Goal: Transaction & Acquisition: Purchase product/service

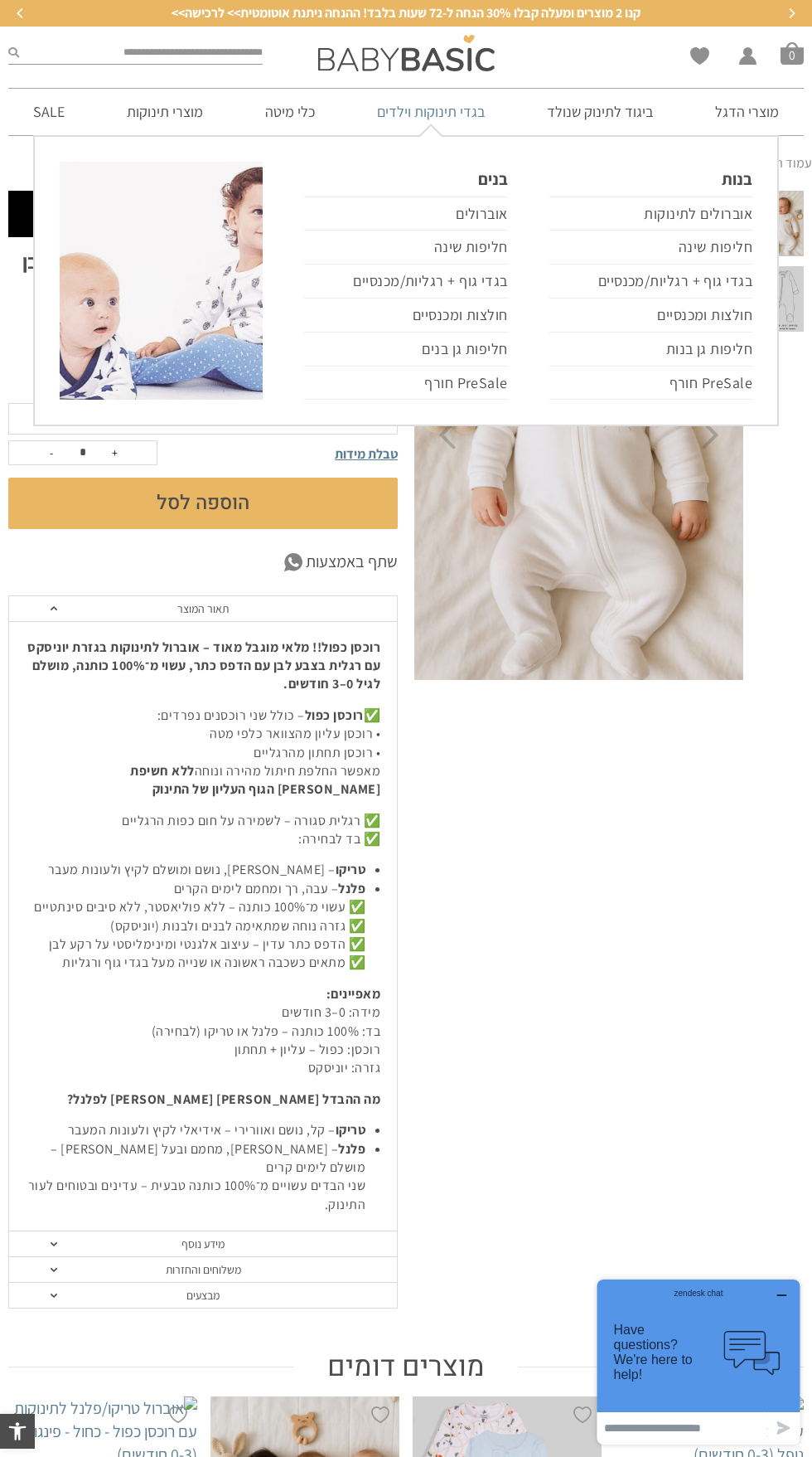
click at [429, 124] on link "בגדי תינוקות וילדים" at bounding box center [431, 111] width 158 height 46
click at [719, 219] on link "אוברולים לתינוקות" at bounding box center [651, 214] width 203 height 35
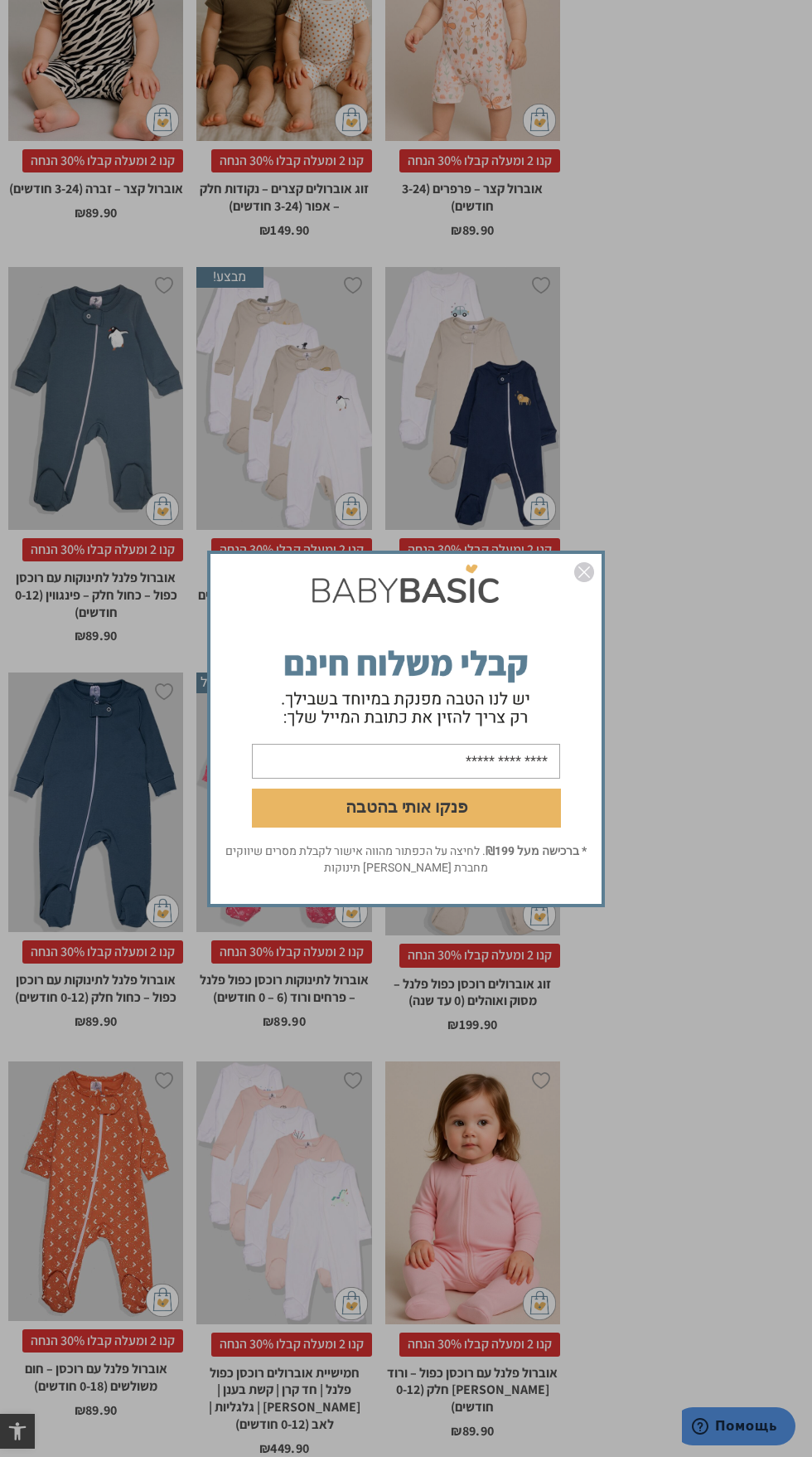
scroll to position [2098, 0]
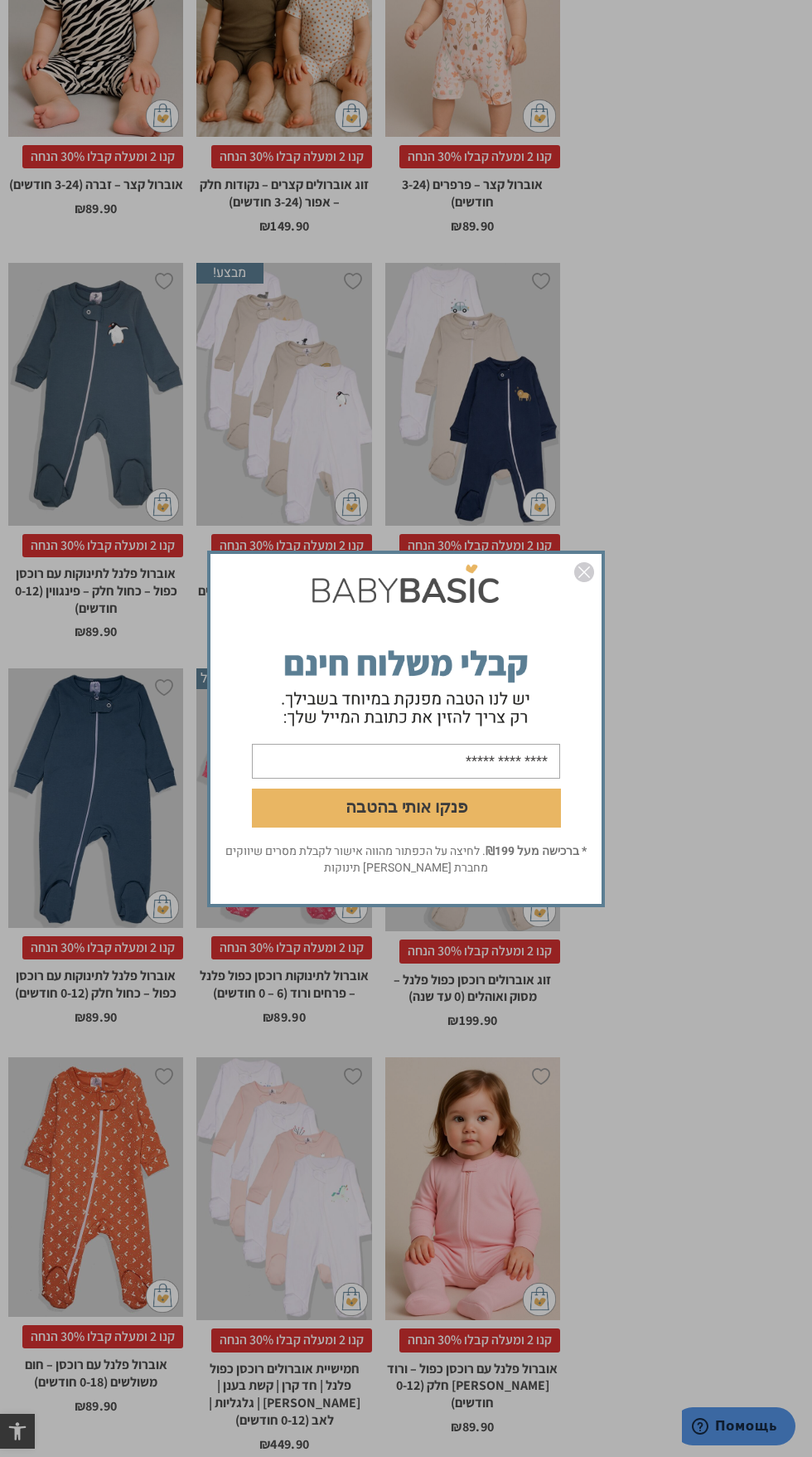
click at [585, 583] on img "סגור" at bounding box center [584, 573] width 20 height 20
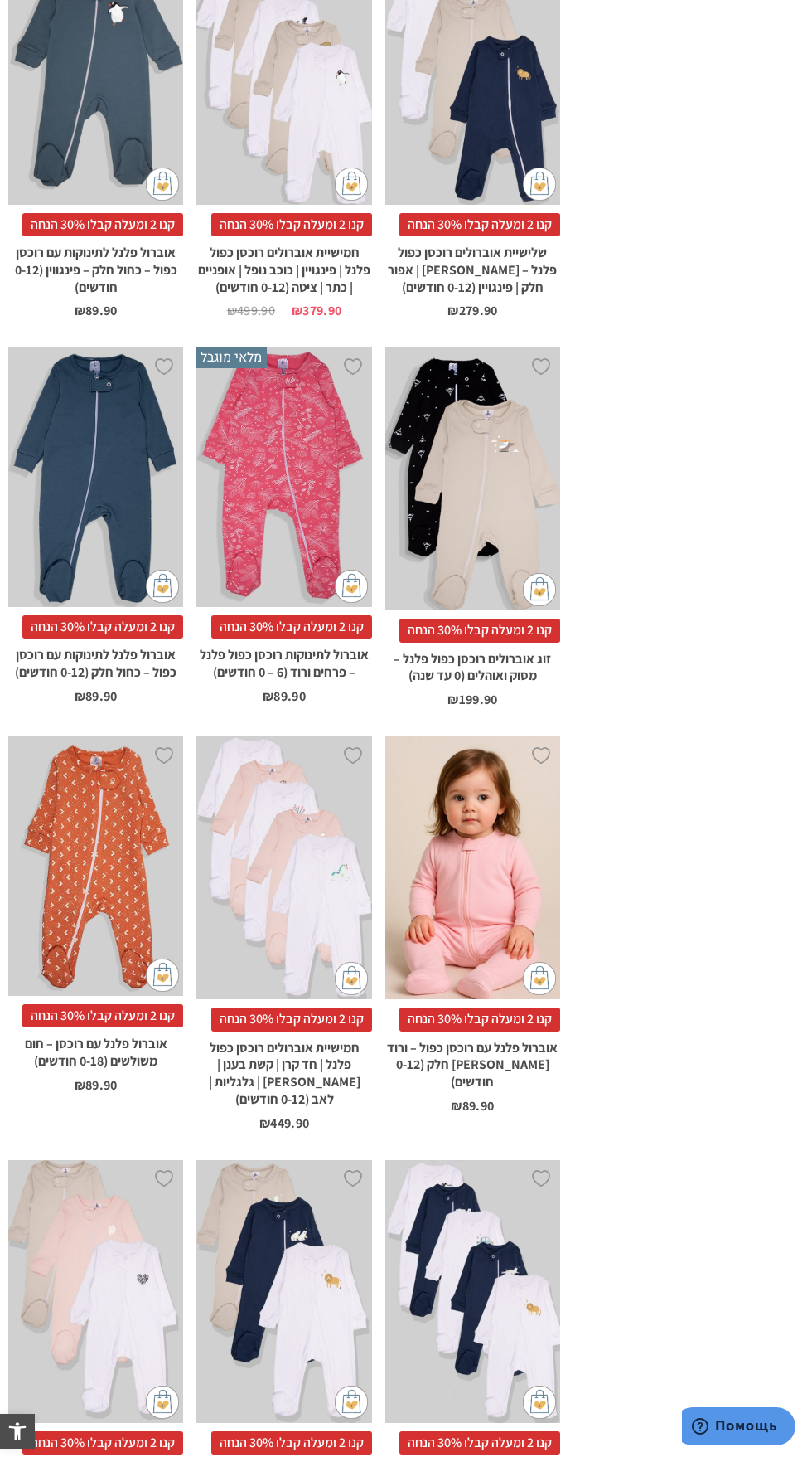
scroll to position [2418, 0]
click at [493, 922] on div "x בחירת מידה 0-3m 3-6m 6-12m" at bounding box center [473, 869] width 175 height 263
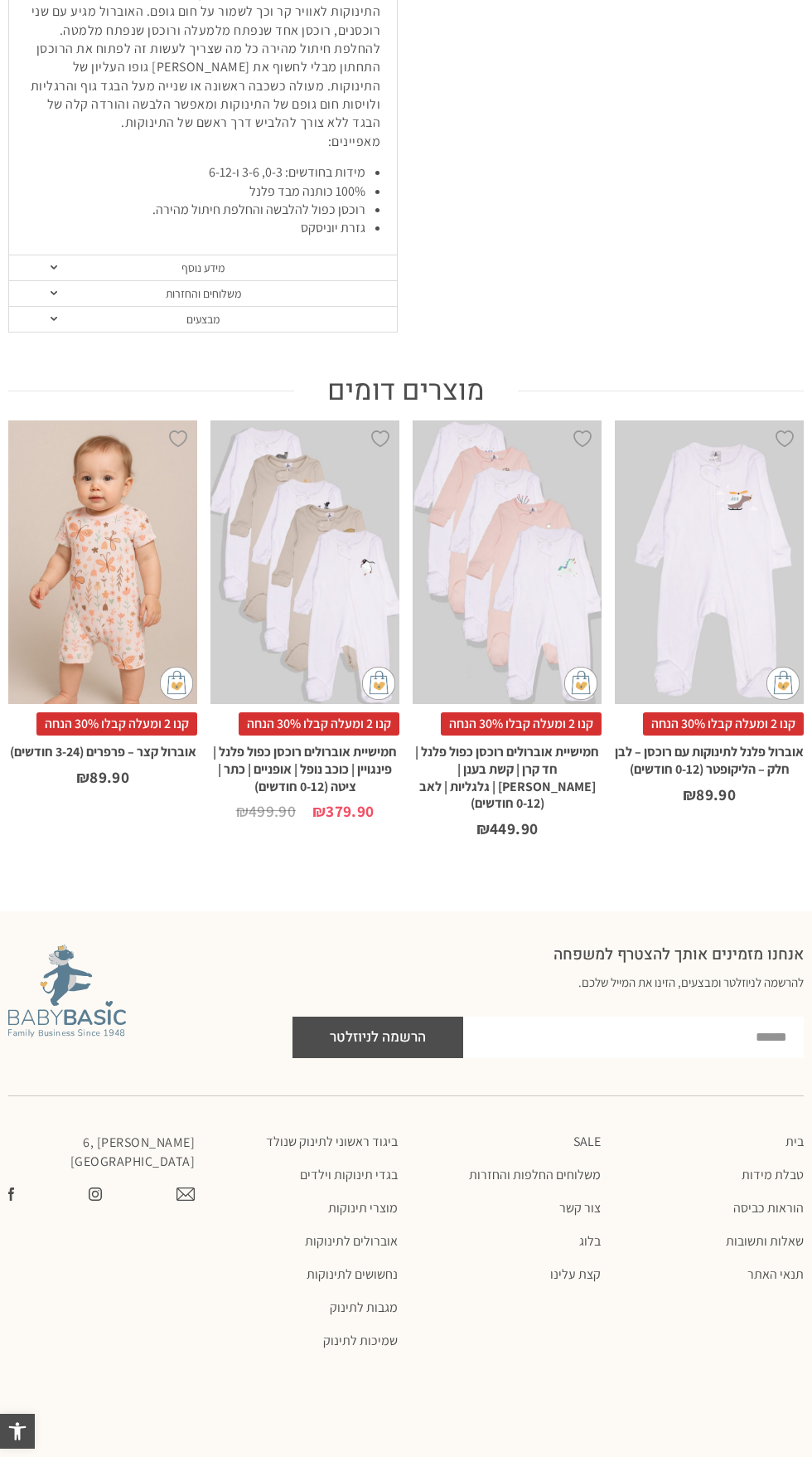
scroll to position [1106, 0]
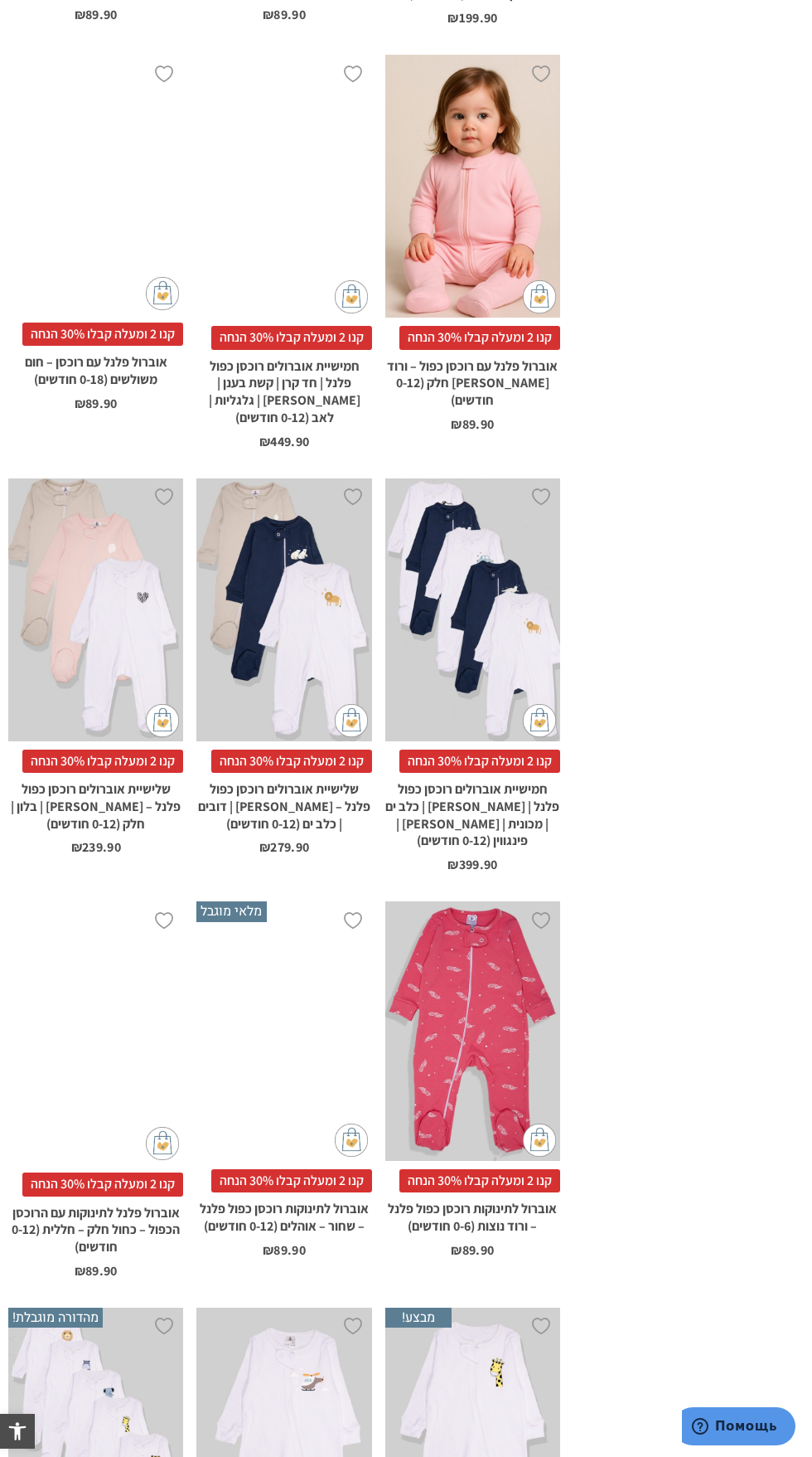
scroll to position [3093, 0]
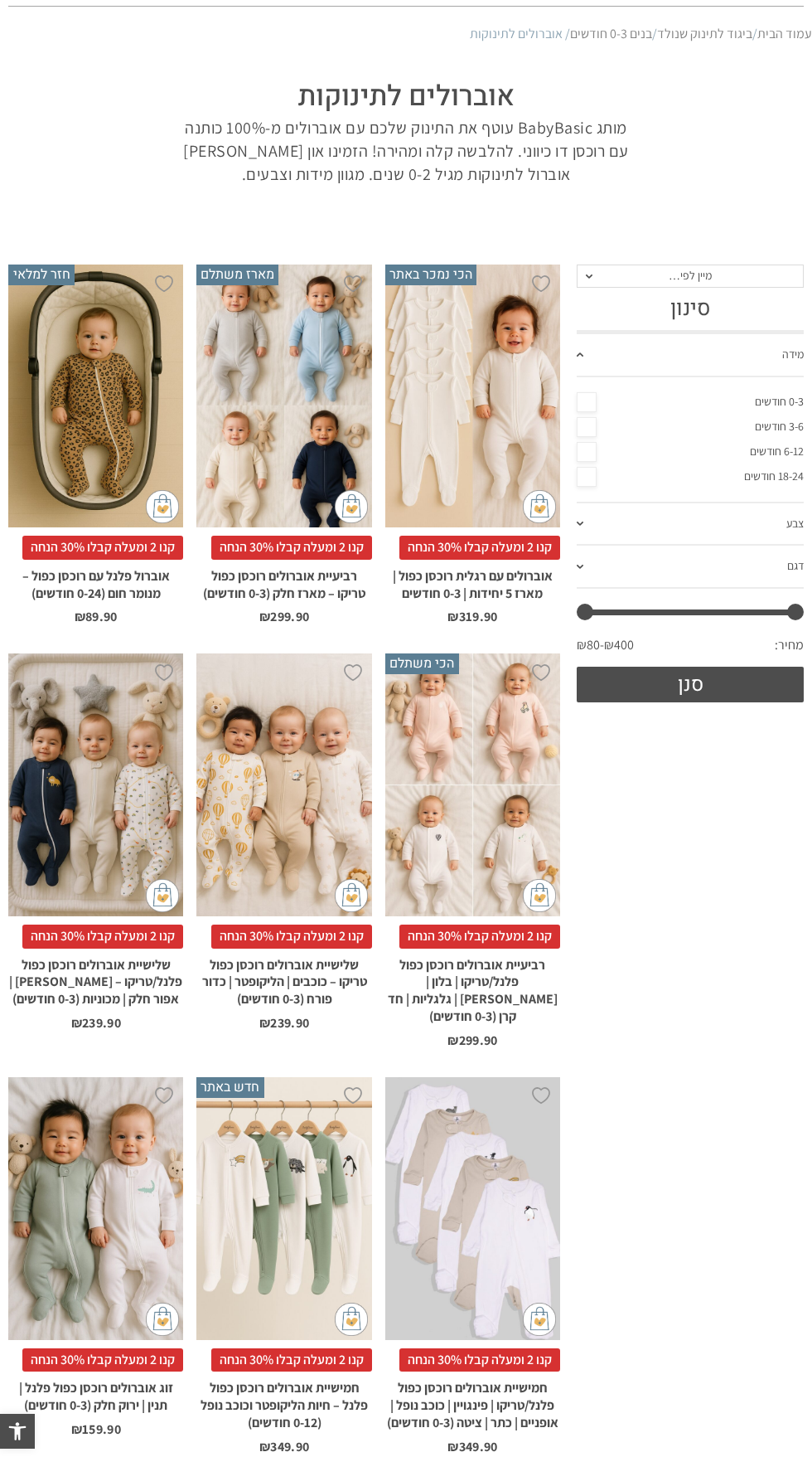
click at [285, 849] on div "x הוספה לסל" at bounding box center [284, 785] width 175 height 263
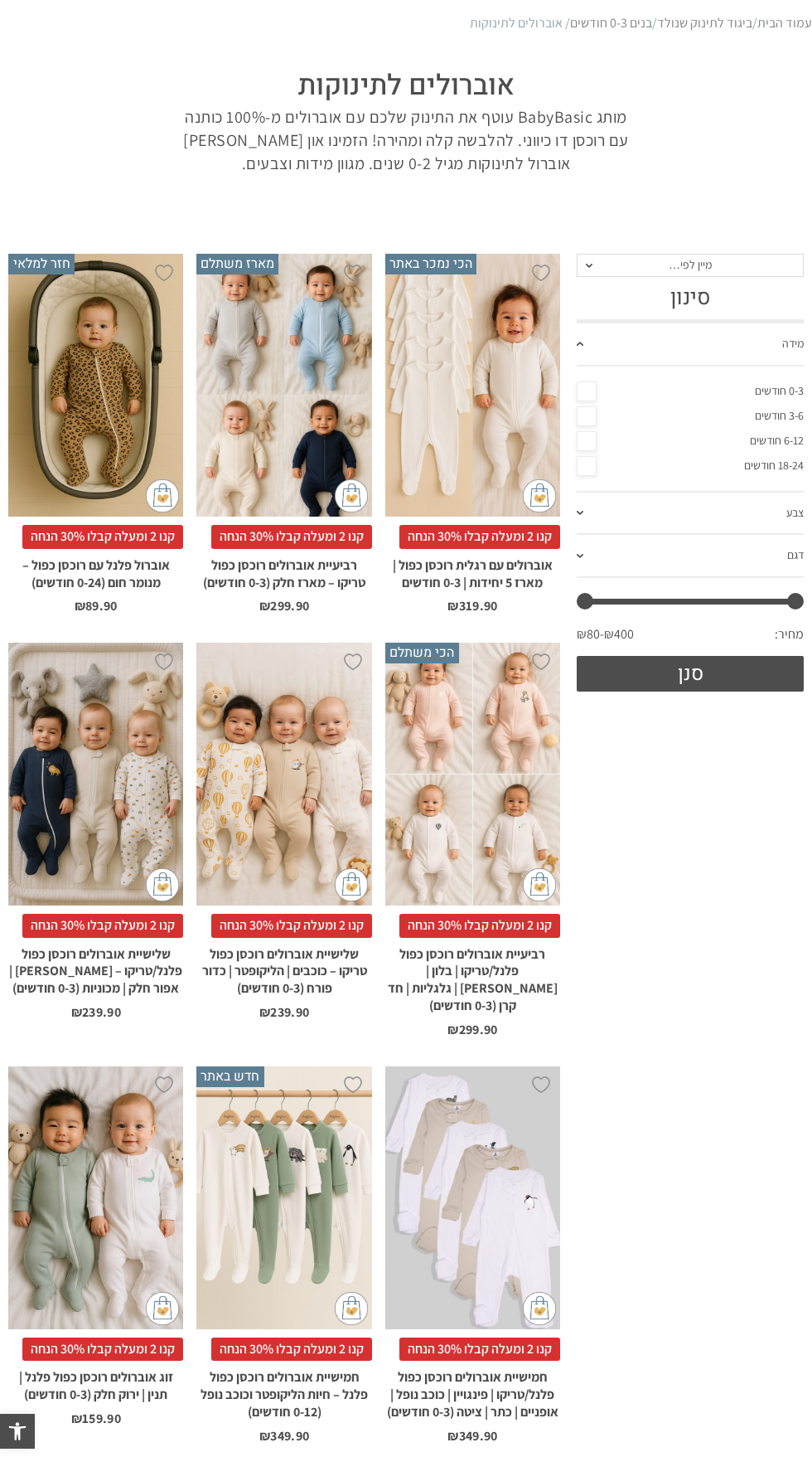
scroll to position [255, 0]
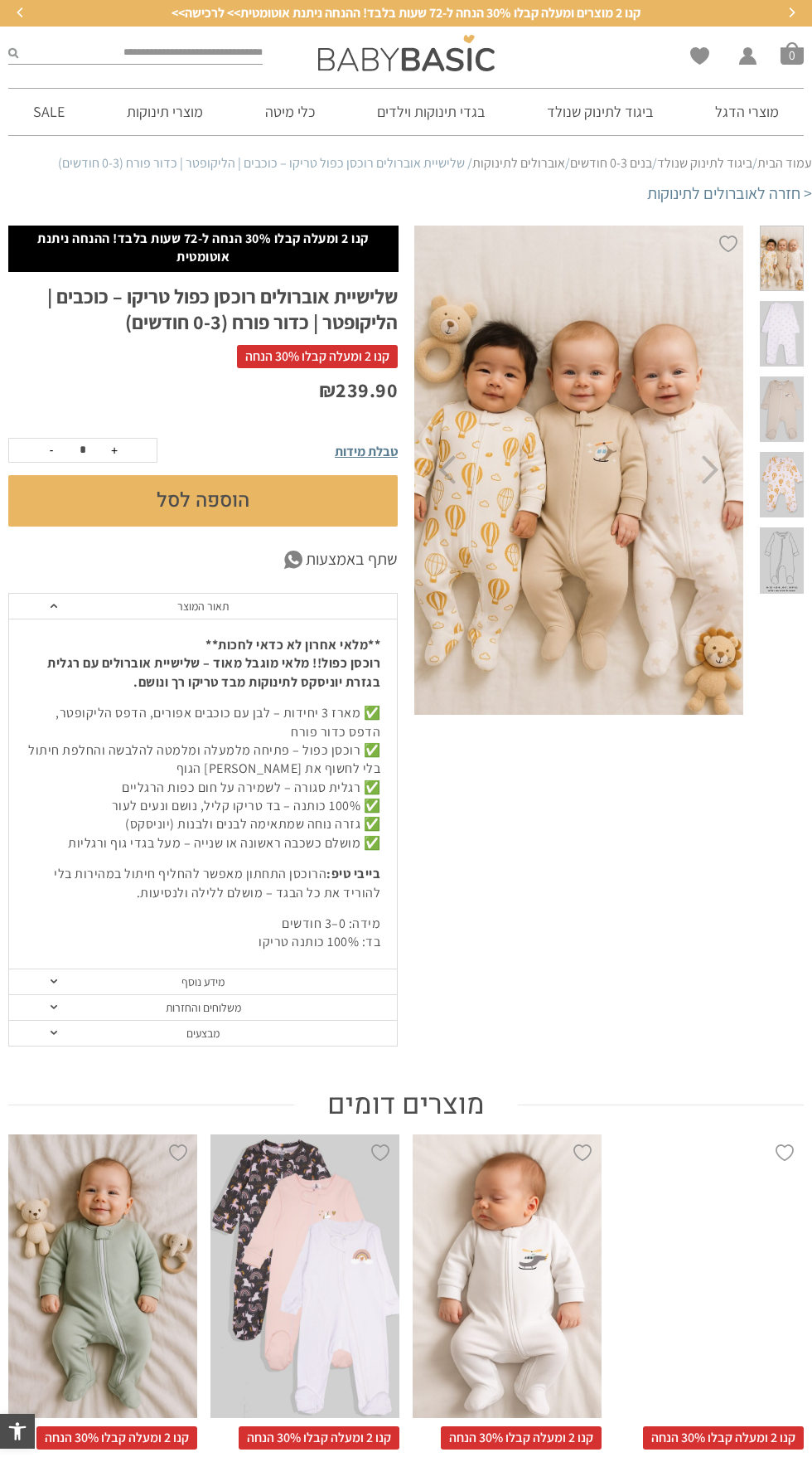
click at [774, 485] on span at bounding box center [782, 485] width 45 height 66
